Goal: Transaction & Acquisition: Book appointment/travel/reservation

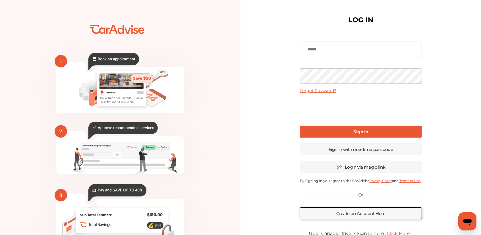
click at [324, 50] on input at bounding box center [361, 49] width 122 height 15
type input "**********"
click at [334, 134] on link "Sign In" at bounding box center [361, 131] width 122 height 12
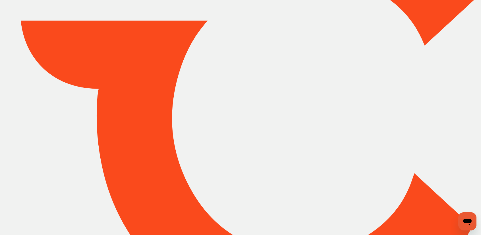
type input "*****"
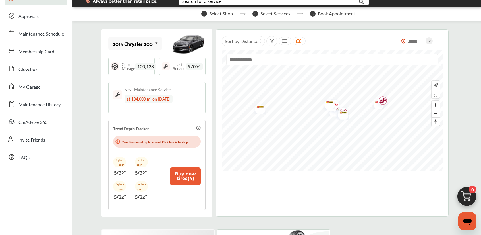
scroll to position [28, 0]
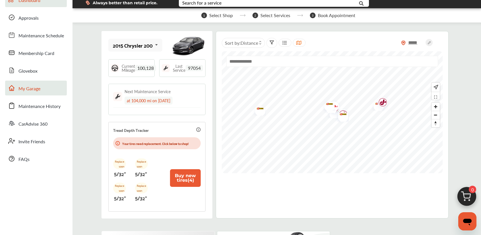
click at [36, 90] on span "My Garage" at bounding box center [29, 88] width 22 height 7
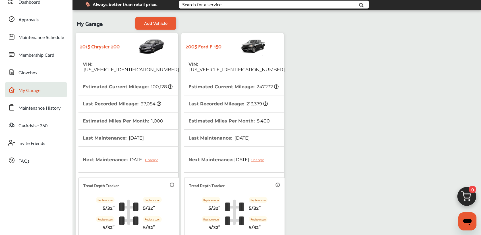
scroll to position [28, 0]
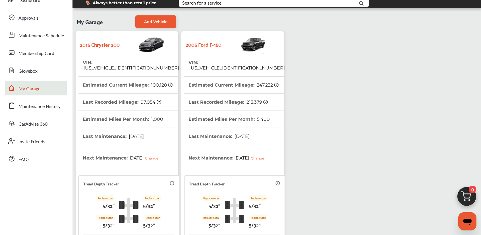
click at [240, 51] on img at bounding box center [243, 44] width 45 height 20
click at [255, 49] on img at bounding box center [243, 44] width 45 height 20
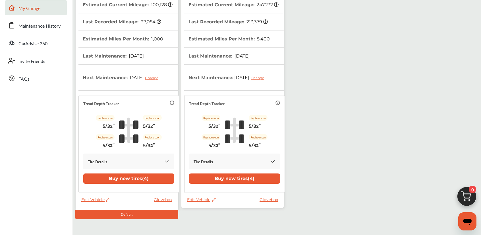
scroll to position [130, 0]
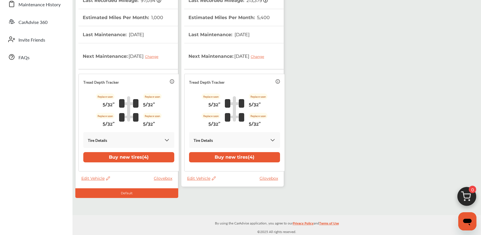
drag, startPoint x: 235, startPoint y: 180, endPoint x: 203, endPoint y: 188, distance: 33.4
click at [234, 181] on div "Edit Vehicle Glovebox" at bounding box center [234, 179] width 94 height 8
drag, startPoint x: 223, startPoint y: 176, endPoint x: 204, endPoint y: 185, distance: 21.2
click at [223, 176] on div "Edit Vehicle Glovebox" at bounding box center [234, 179] width 94 height 8
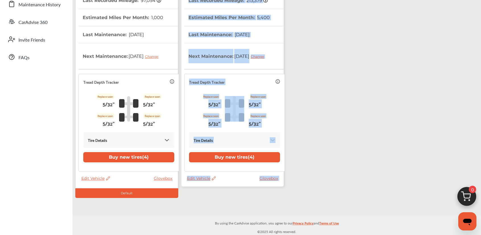
drag, startPoint x: 204, startPoint y: 193, endPoint x: 167, endPoint y: 195, distance: 37.3
click at [171, 195] on div "2015 Chrysler 200 VIN : [US_VEHICLE_IDENTIFICATION_NUMBER] Estimated Current Mi…" at bounding box center [180, 63] width 212 height 270
click at [229, 183] on div "2005 Ford F-150 VIN : [US_VEHICLE_IDENTIFICATION_NUMBER] Estimated Current Mile…" at bounding box center [232, 58] width 102 height 256
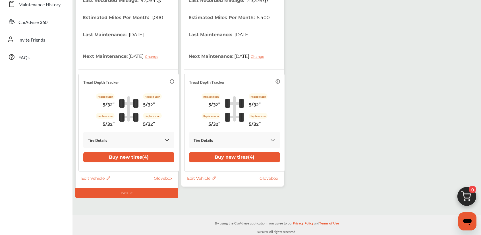
click at [225, 141] on div "Tire Details" at bounding box center [235, 139] width 82 height 7
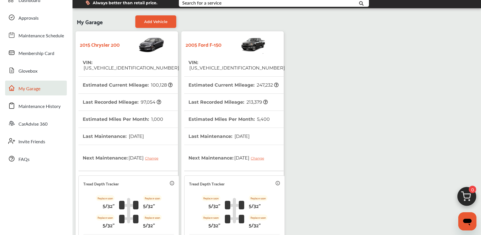
scroll to position [16, 0]
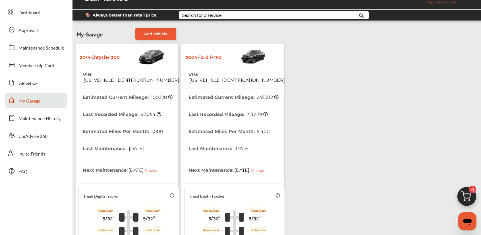
click at [210, 50] on div "2005 Ford F-150" at bounding box center [232, 56] width 97 height 20
drag, startPoint x: 202, startPoint y: 54, endPoint x: 184, endPoint y: 113, distance: 61.4
click at [202, 55] on strong "2005 Ford F-150" at bounding box center [204, 56] width 36 height 9
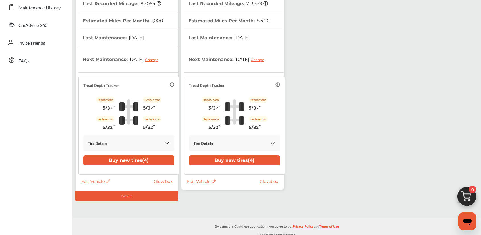
scroll to position [130, 0]
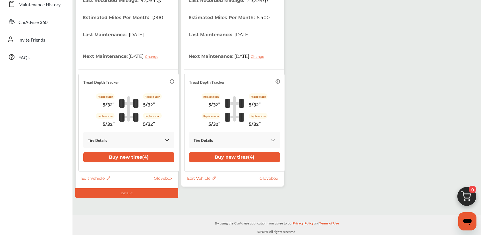
drag, startPoint x: 145, startPoint y: 192, endPoint x: 151, endPoint y: 192, distance: 6.0
click at [147, 192] on div "Default" at bounding box center [126, 193] width 103 height 10
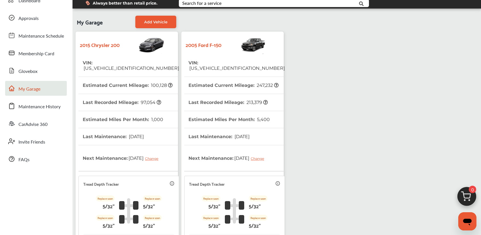
scroll to position [16, 0]
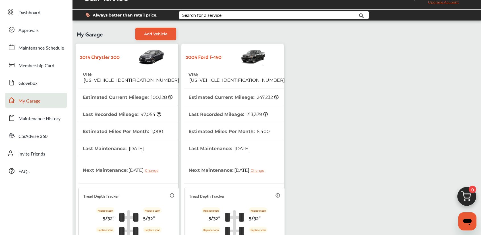
click at [261, 56] on img at bounding box center [243, 56] width 45 height 20
click at [260, 57] on img at bounding box center [243, 56] width 45 height 20
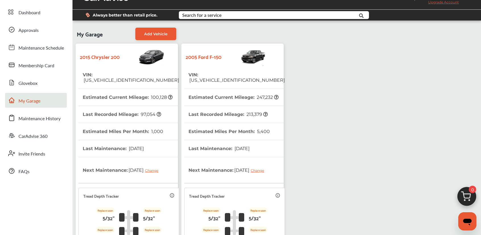
click at [224, 57] on img at bounding box center [243, 56] width 45 height 20
click at [208, 55] on strong "2005 Ford F-150" at bounding box center [204, 56] width 36 height 9
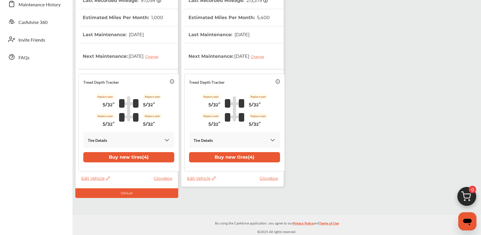
click at [200, 177] on span "Edit Vehicle" at bounding box center [201, 177] width 29 height 5
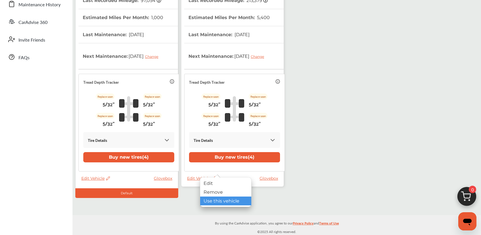
click at [212, 200] on div "Use this vehicle" at bounding box center [225, 200] width 51 height 9
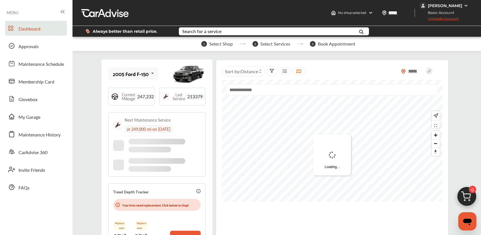
click at [33, 27] on span "Dashboard" at bounding box center [29, 28] width 22 height 7
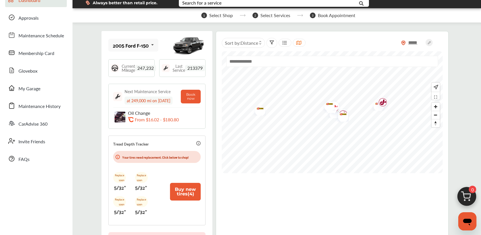
scroll to position [28, 0]
click at [438, 107] on span "Zoom in" at bounding box center [436, 106] width 8 height 8
click at [437, 107] on span "Zoom in" at bounding box center [436, 106] width 8 height 8
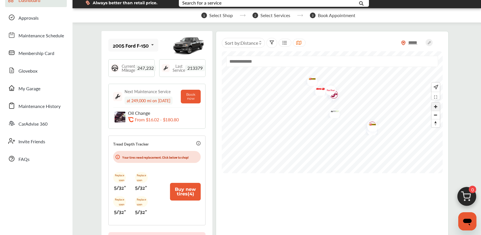
click at [437, 107] on span "Zoom in" at bounding box center [436, 106] width 8 height 8
click at [325, 113] on img "Map marker" at bounding box center [324, 113] width 15 height 18
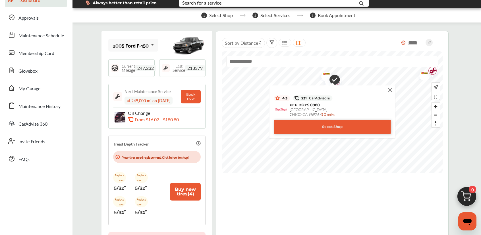
click at [322, 127] on div "Select Shop" at bounding box center [332, 126] width 117 height 14
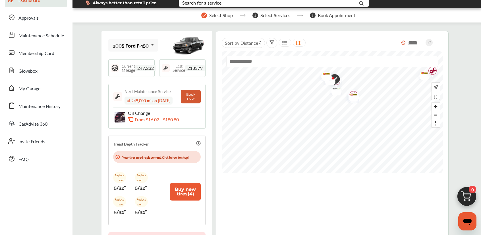
click at [188, 101] on button "Book now" at bounding box center [191, 97] width 20 height 14
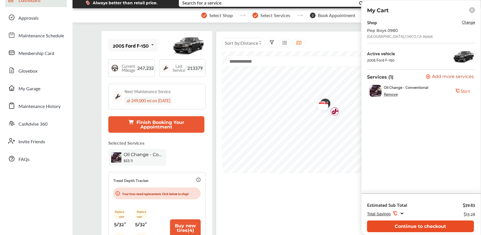
click at [442, 226] on button "Continue to checkout" at bounding box center [420, 226] width 107 height 12
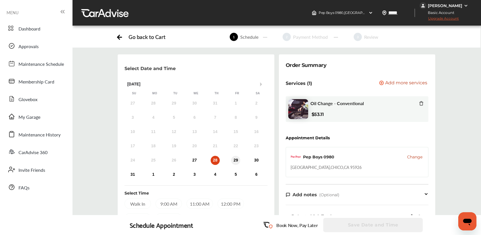
click at [234, 163] on div "29" at bounding box center [235, 160] width 9 height 9
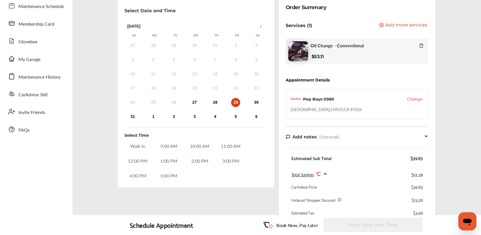
scroll to position [57, 0]
click at [131, 119] on div "31" at bounding box center [132, 117] width 9 height 9
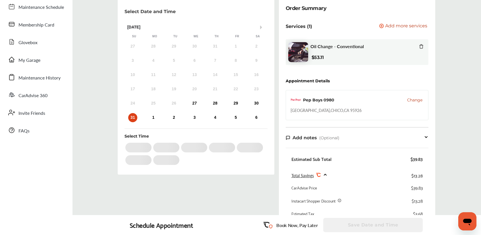
click at [148, 119] on div "31 1 2 3 4 5 6" at bounding box center [195, 117] width 144 height 11
click at [152, 120] on div "1" at bounding box center [153, 117] width 9 height 9
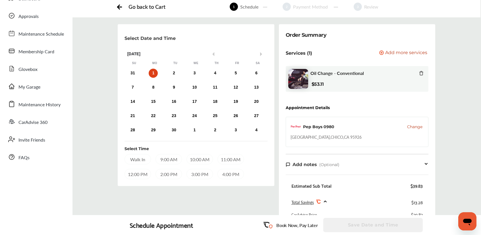
scroll to position [28, 0]
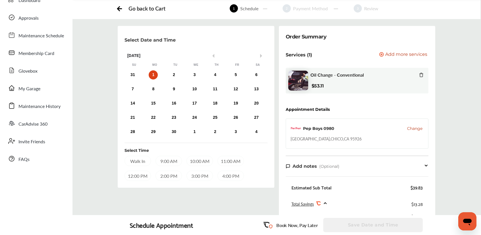
click at [209, 57] on div "[DATE]" at bounding box center [196, 55] width 144 height 5
click at [213, 56] on button "Previous Month" at bounding box center [212, 56] width 4 height 4
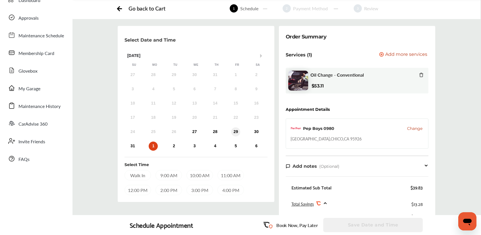
click at [236, 131] on div "29" at bounding box center [235, 131] width 9 height 9
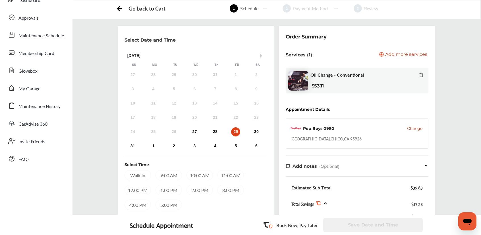
click at [190, 190] on div "2:00 PM" at bounding box center [199, 190] width 26 height 10
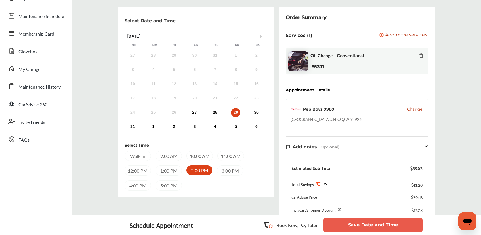
scroll to position [57, 0]
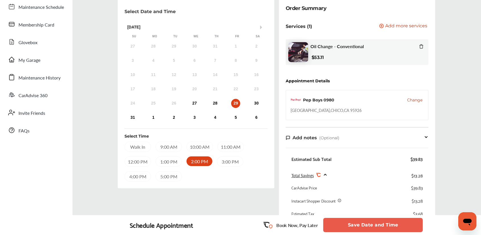
click at [364, 225] on button "Save Date and Time" at bounding box center [373, 224] width 100 height 14
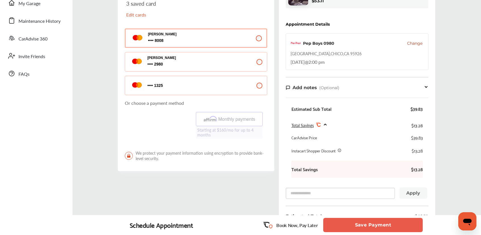
scroll to position [71, 0]
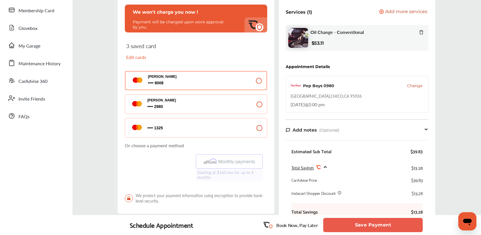
click at [174, 146] on p "Or choose a payment method" at bounding box center [196, 145] width 142 height 7
click at [141, 62] on div "3 saved card Edit cards" at bounding box center [159, 54] width 67 height 22
click at [139, 55] on p "Edit cards" at bounding box center [159, 57] width 67 height 7
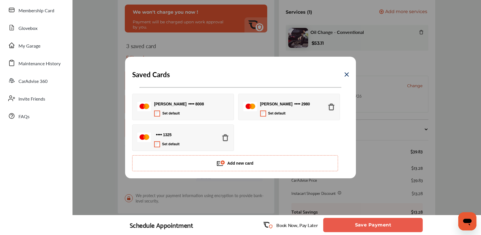
click at [335, 107] on button "[PERSON_NAME] 2980 2980 Set default" at bounding box center [289, 107] width 102 height 26
click at [331, 107] on img at bounding box center [332, 107] width 8 height 8
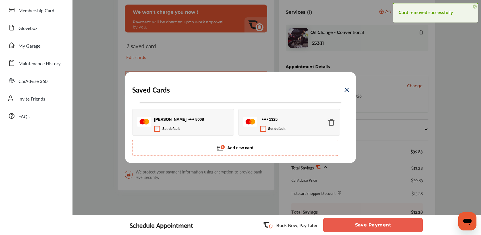
click at [330, 125] on img at bounding box center [332, 122] width 8 height 8
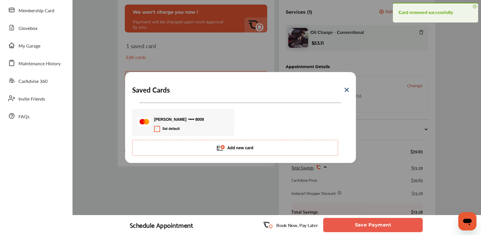
click at [235, 149] on button "Add new card" at bounding box center [235, 148] width 206 height 16
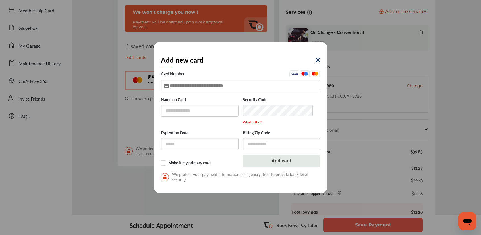
click at [184, 86] on input "text" at bounding box center [240, 86] width 159 height 12
type input "**********"
type input "*****"
click at [190, 112] on input "text" at bounding box center [200, 110] width 78 height 12
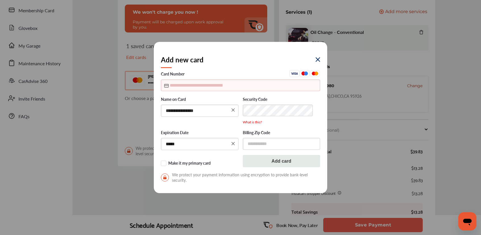
type input "**********"
click at [258, 140] on input "text" at bounding box center [282, 144] width 78 height 12
type input "*****"
click at [177, 87] on input "text" at bounding box center [240, 85] width 159 height 12
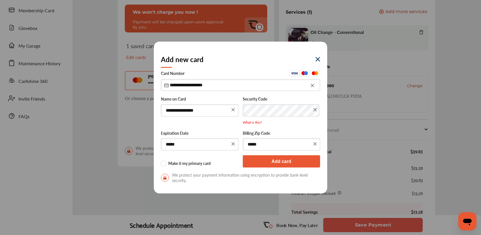
type input "**********"
click at [297, 163] on button "Add card" at bounding box center [282, 161] width 78 height 12
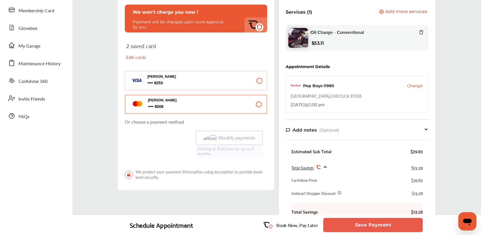
click at [254, 80] on button "[PERSON_NAME] 9253 9253" at bounding box center [196, 80] width 142 height 19
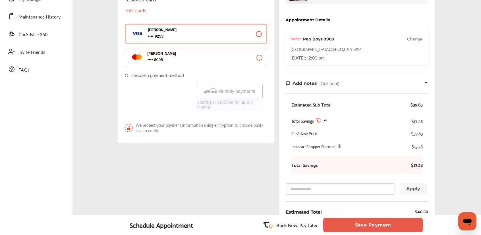
scroll to position [128, 0]
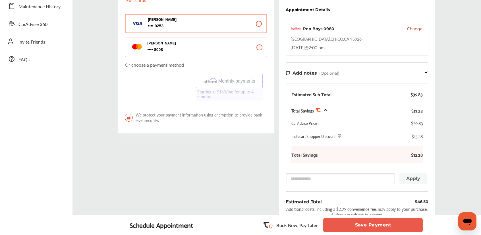
click at [370, 226] on button "Save Payment" at bounding box center [373, 224] width 100 height 14
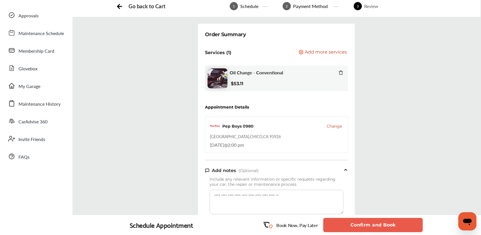
scroll to position [57, 0]
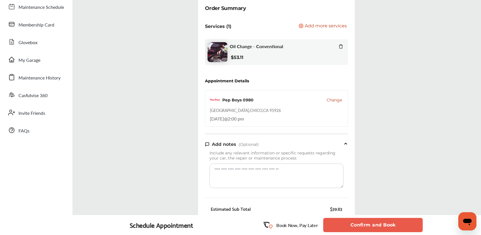
click at [369, 223] on button "Confirm and Book" at bounding box center [373, 224] width 100 height 14
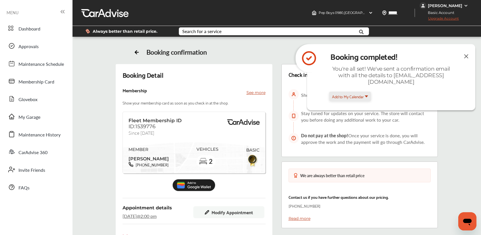
click at [371, 96] on button "Add to My Calendar" at bounding box center [350, 96] width 42 height 9
click at [371, 43] on li "Google Calendar" at bounding box center [350, 36] width 41 height 18
